Goal: Task Accomplishment & Management: Complete application form

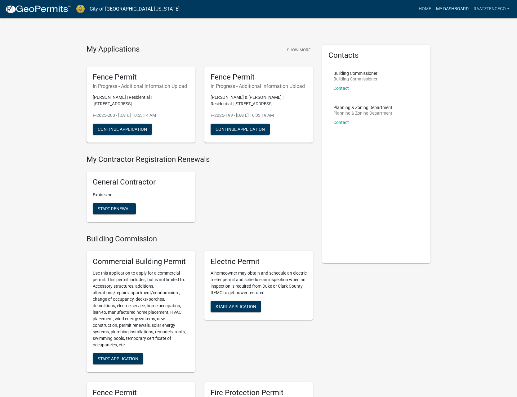
click at [439, 7] on link "My Dashboard" at bounding box center [453, 9] width 38 height 12
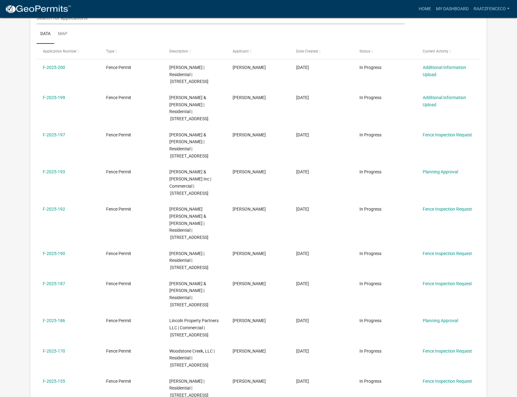
scroll to position [95, 0]
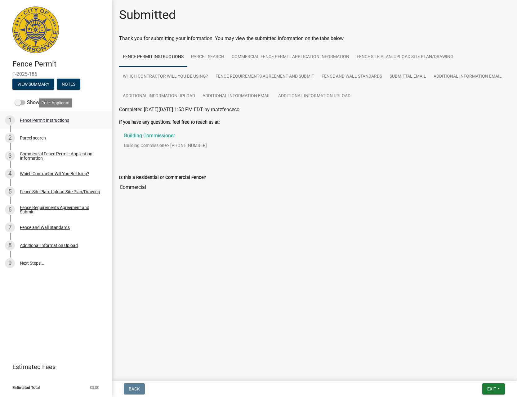
click at [54, 118] on div "Fence Permit Instructions" at bounding box center [44, 120] width 49 height 4
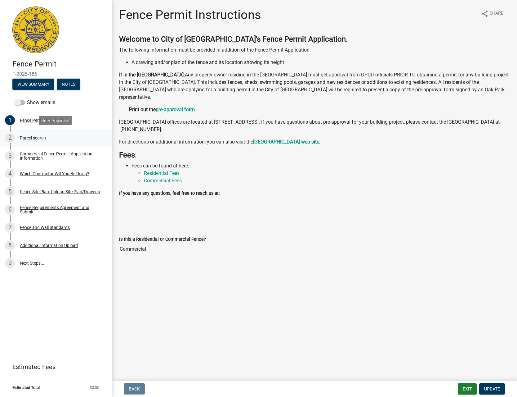
click at [35, 138] on div "Parcel search" at bounding box center [33, 138] width 26 height 4
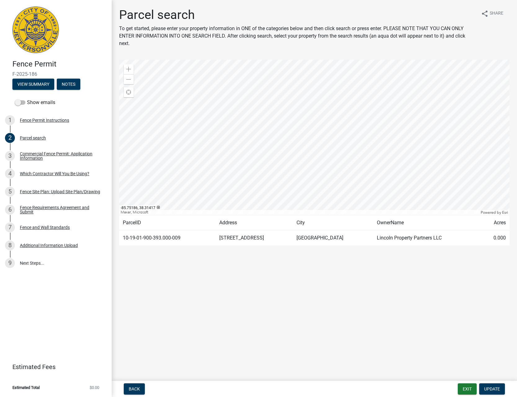
click at [26, 75] on span "F-2025-186" at bounding box center [55, 74] width 87 height 6
click at [40, 242] on div "8 Additional Information Upload" at bounding box center [53, 245] width 97 height 10
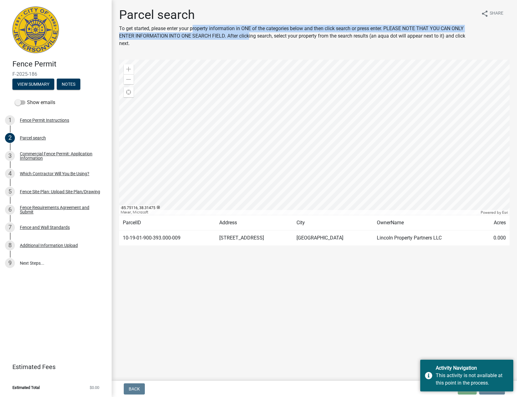
drag, startPoint x: 193, startPoint y: 29, endPoint x: 249, endPoint y: 36, distance: 56.6
click at [249, 36] on p "To get started, please enter your property information in ONE of the categories…" at bounding box center [297, 36] width 357 height 22
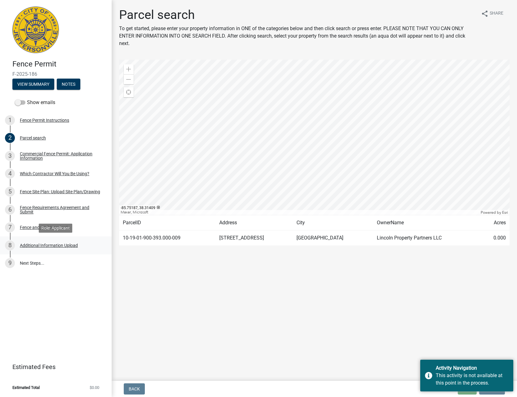
click at [40, 245] on div "Additional Information Upload" at bounding box center [49, 245] width 58 height 4
click at [58, 228] on div "Fence and Wall Standards" at bounding box center [45, 227] width 50 height 4
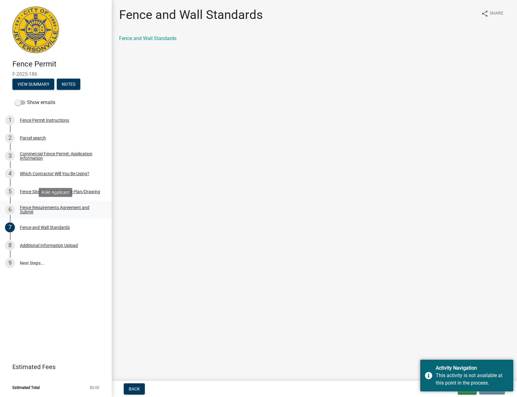
click at [71, 208] on div "Fence Requirements Agreement and Submit" at bounding box center [61, 209] width 82 height 9
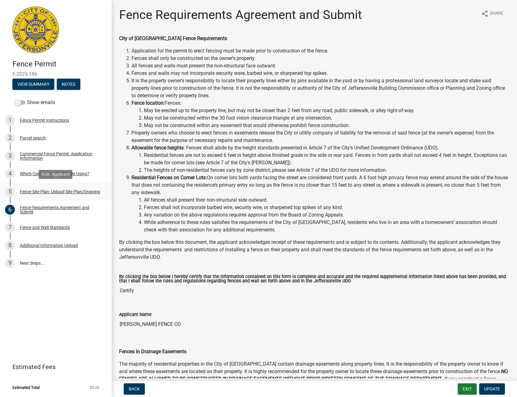
click at [88, 193] on div "Fence Site Plan: Upload Site Plan/Drawing" at bounding box center [60, 191] width 80 height 4
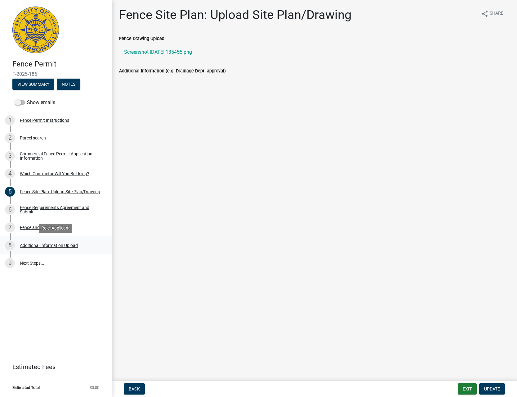
click at [61, 243] on div "Additional Information Upload" at bounding box center [49, 245] width 58 height 4
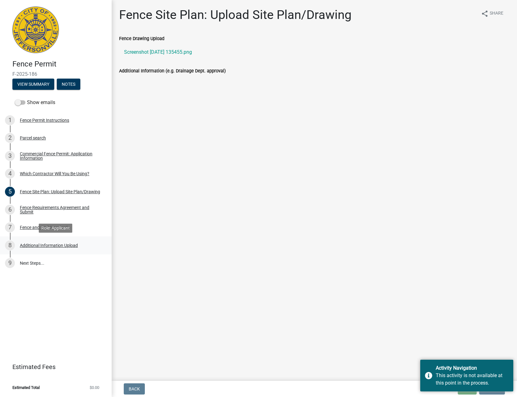
click at [70, 249] on div "8 Additional Information Upload" at bounding box center [53, 245] width 97 height 10
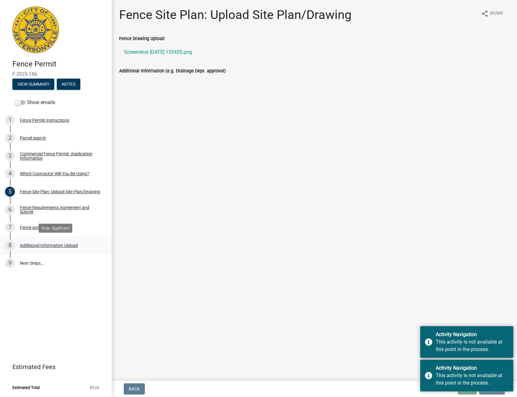
click at [70, 247] on div "Additional Information Upload" at bounding box center [49, 245] width 58 height 4
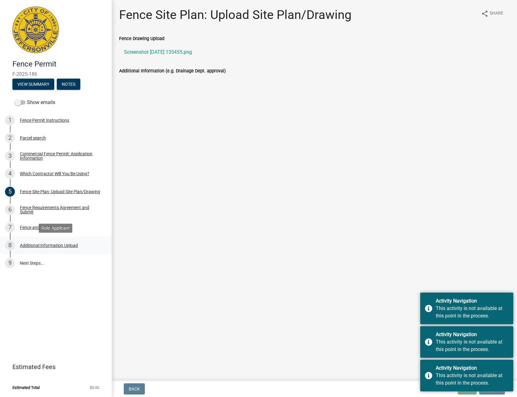
click at [69, 246] on div "Additional Information Upload" at bounding box center [49, 245] width 58 height 4
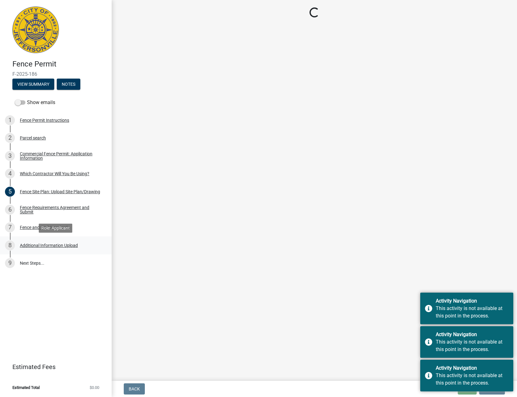
click at [69, 246] on div "Additional Information Upload" at bounding box center [49, 245] width 58 height 4
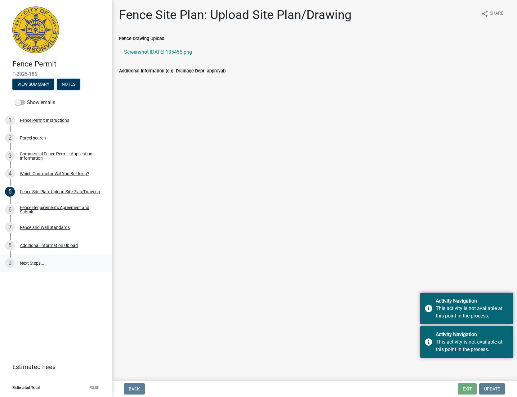
click at [47, 262] on link "9 Next Steps..." at bounding box center [56, 263] width 112 height 18
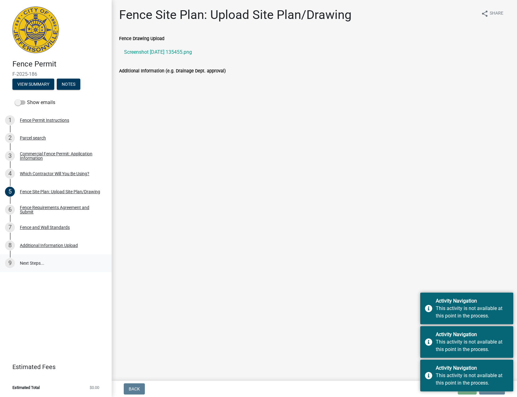
click at [47, 262] on link "9 Next Steps..." at bounding box center [56, 263] width 112 height 18
click at [64, 246] on div "Additional Information Upload" at bounding box center [49, 245] width 58 height 4
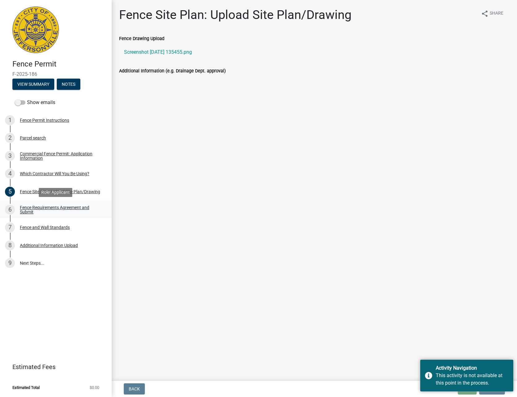
click at [33, 207] on div "Fence Requirements Agreement and Submit" at bounding box center [61, 209] width 82 height 9
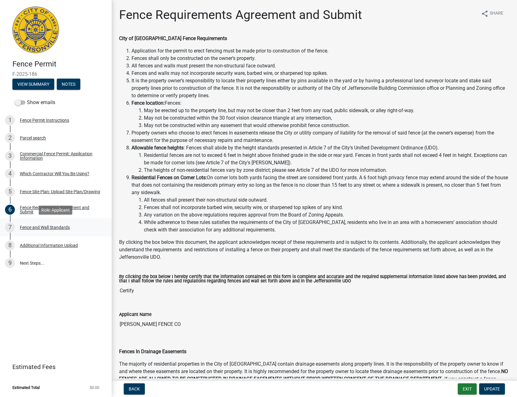
click at [32, 229] on div "Fence and Wall Standards" at bounding box center [45, 227] width 50 height 4
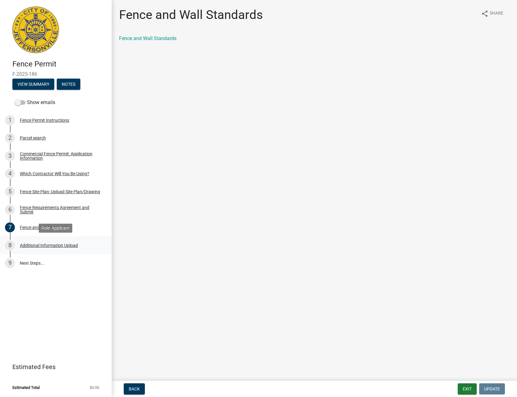
click at [27, 243] on div "Additional Information Upload" at bounding box center [49, 245] width 58 height 4
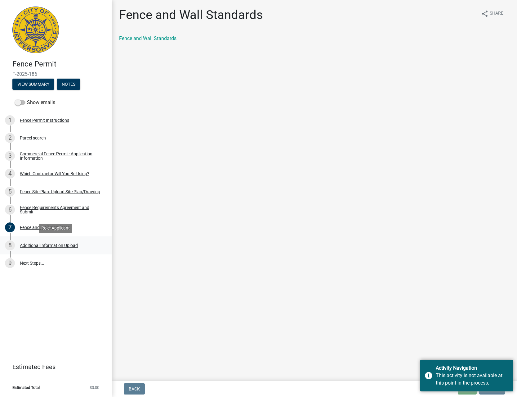
click at [23, 245] on div "Additional Information Upload" at bounding box center [49, 245] width 58 height 4
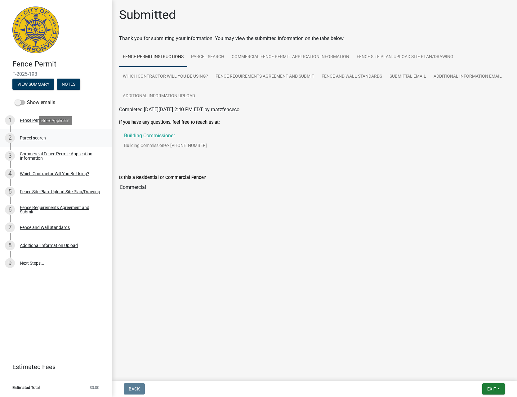
click at [33, 133] on div "2 Parcel search" at bounding box center [53, 138] width 97 height 10
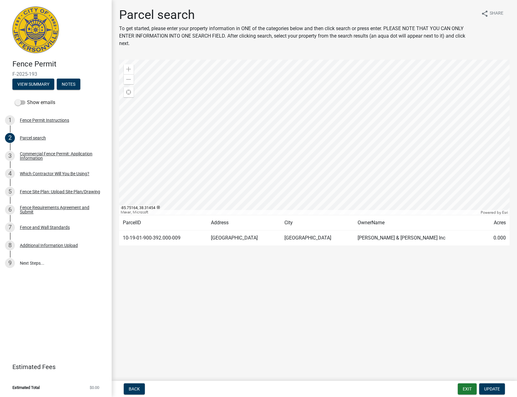
click at [31, 74] on span "F-2025-193" at bounding box center [55, 74] width 87 height 6
click at [48, 241] on div "8 Additional Information Upload" at bounding box center [53, 245] width 97 height 10
